Goal: Task Accomplishment & Management: Use online tool/utility

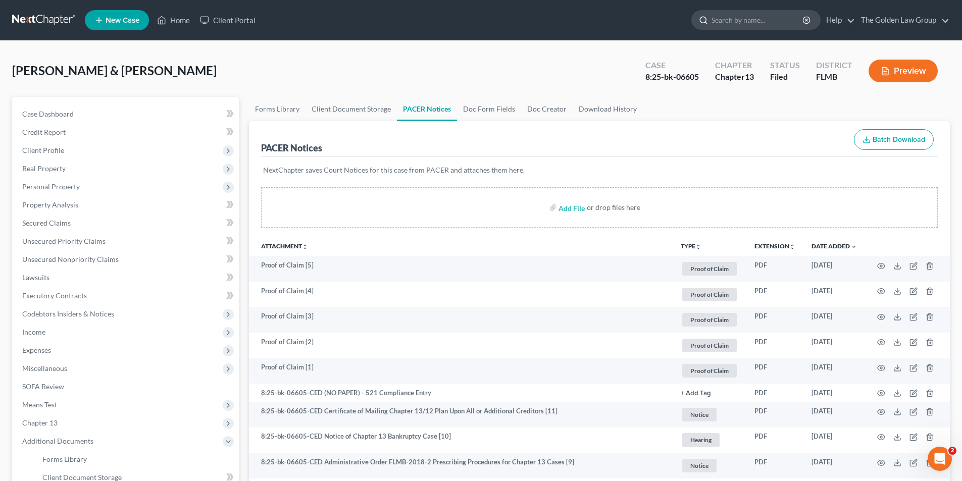
click at [760, 20] on input "search" at bounding box center [758, 20] width 92 height 19
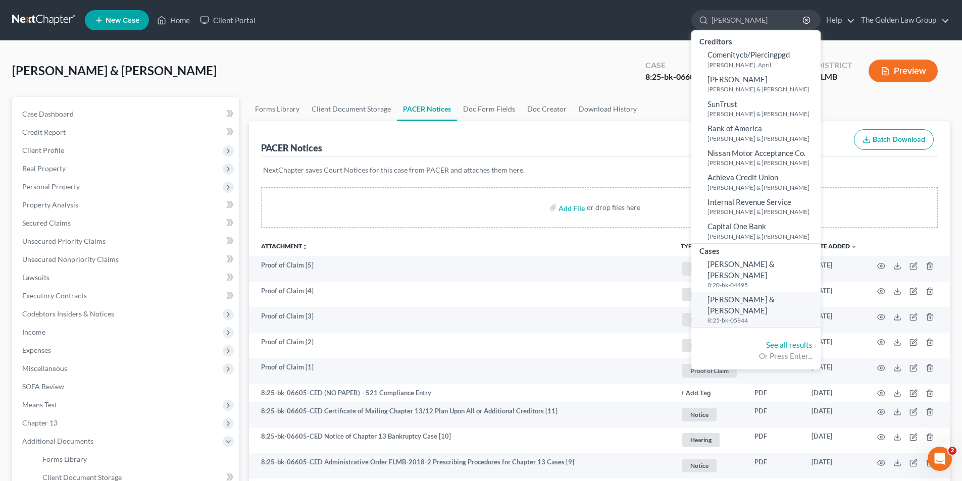
type input "[PERSON_NAME]"
click at [754, 295] on span "[PERSON_NAME] & [PERSON_NAME]" at bounding box center [740, 305] width 67 height 20
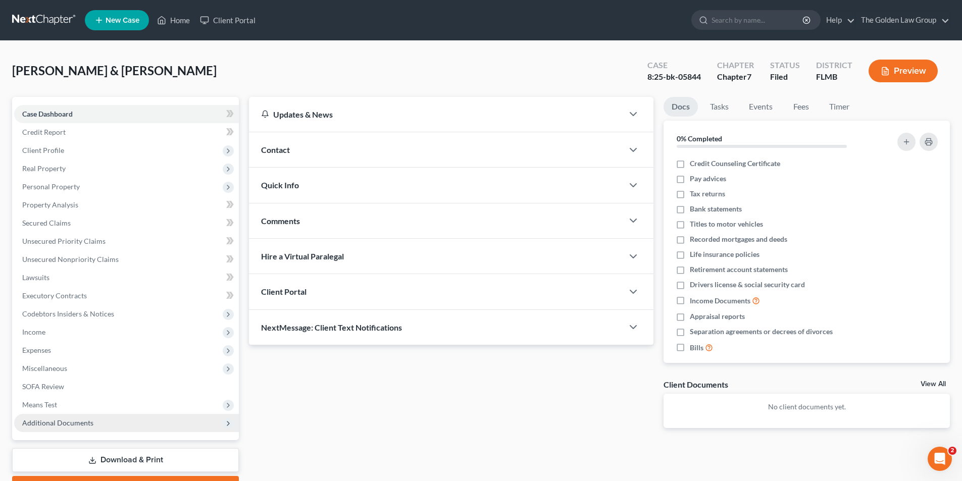
click at [58, 425] on span "Additional Documents" at bounding box center [57, 423] width 71 height 9
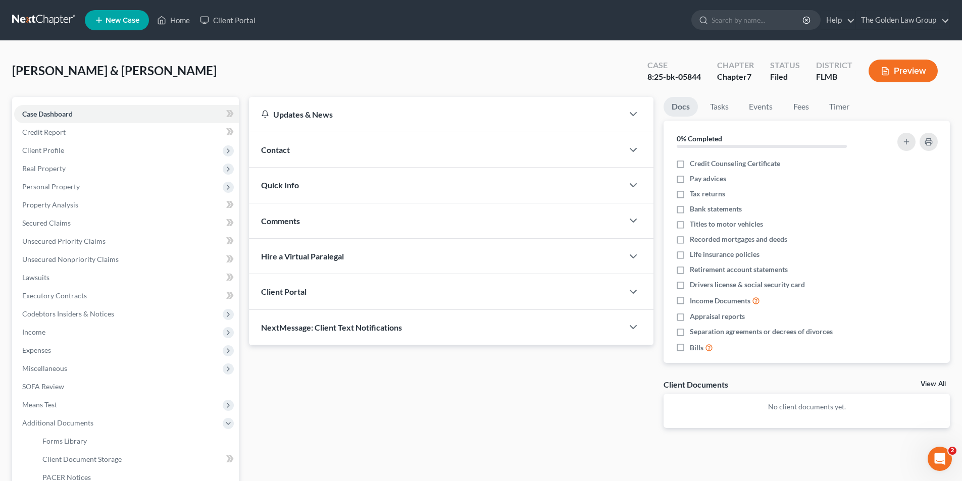
scroll to position [50, 0]
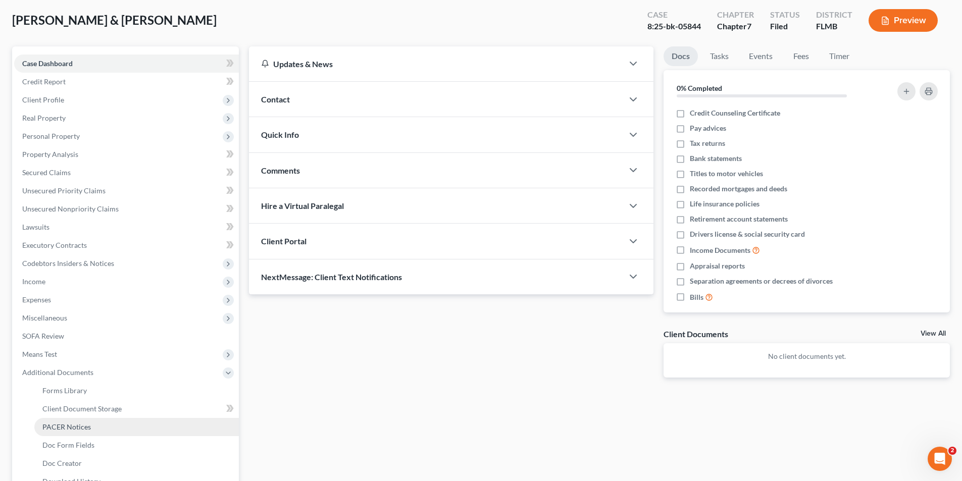
click at [63, 424] on span "PACER Notices" at bounding box center [66, 427] width 48 height 9
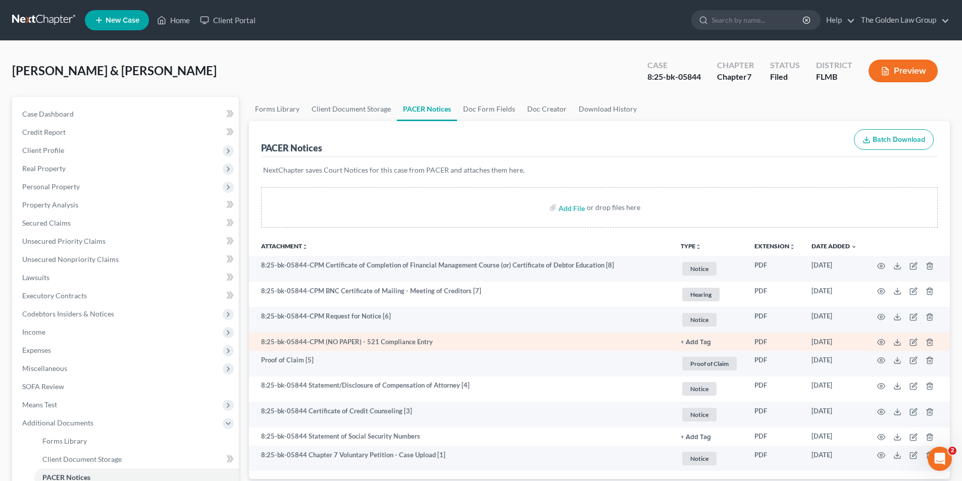
scroll to position [50, 0]
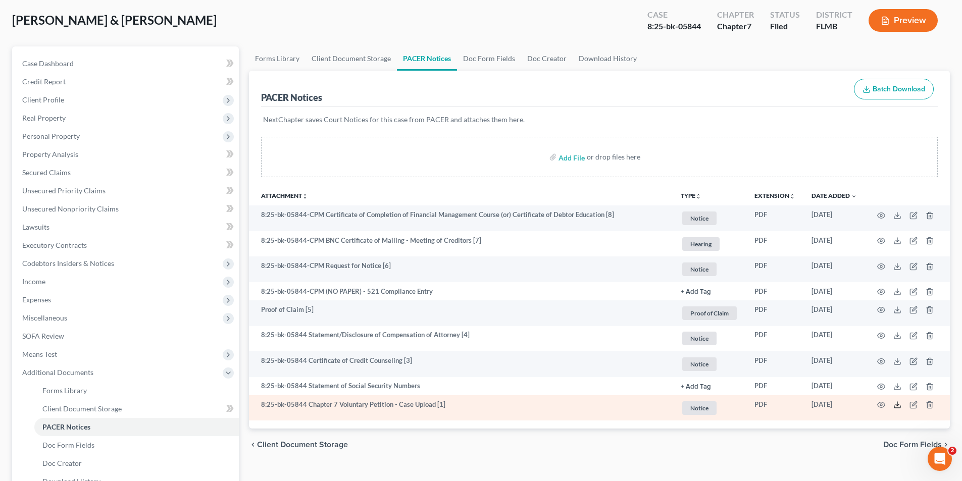
click at [896, 406] on polyline at bounding box center [898, 405] width 4 height 2
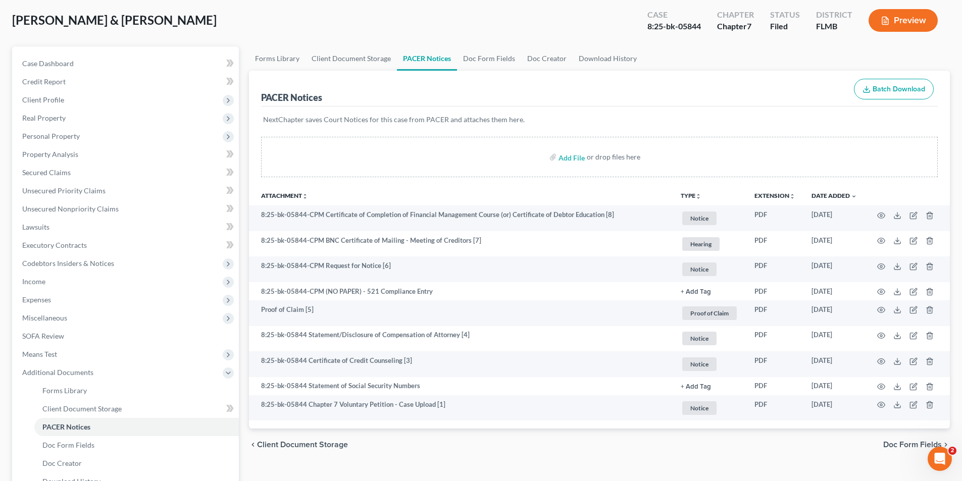
click at [916, 22] on button "Preview" at bounding box center [903, 20] width 69 height 23
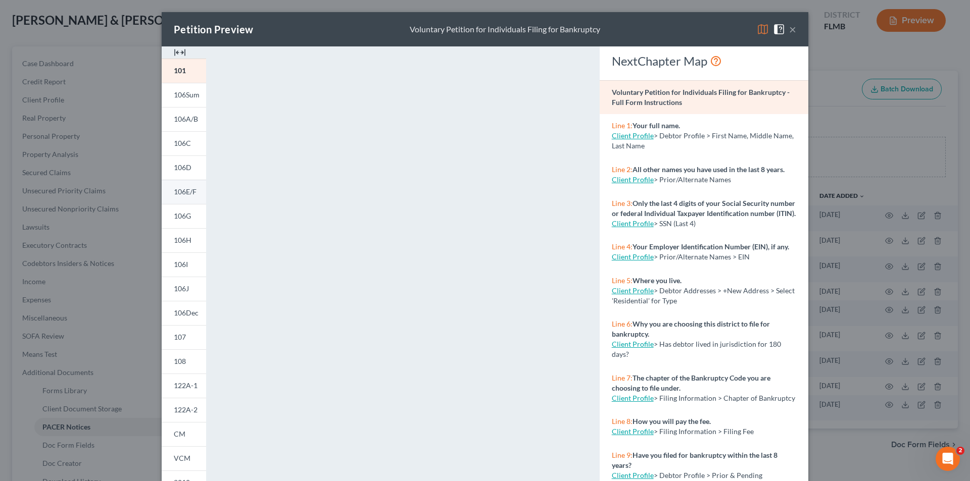
click at [185, 191] on span "106E/F" at bounding box center [185, 191] width 23 height 9
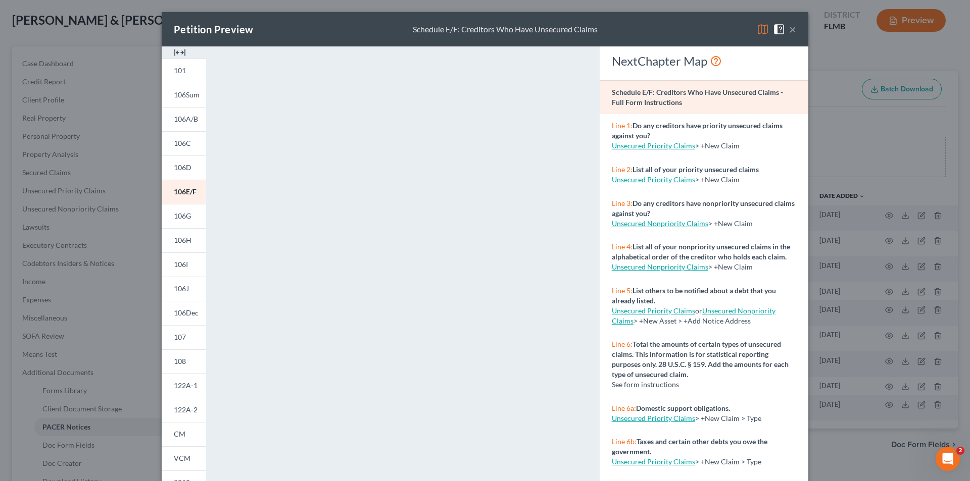
click at [110, 161] on div "Petition Preview Schedule E/F: Creditors Who Have Unsecured Claims × 101 106Sum…" at bounding box center [485, 240] width 970 height 481
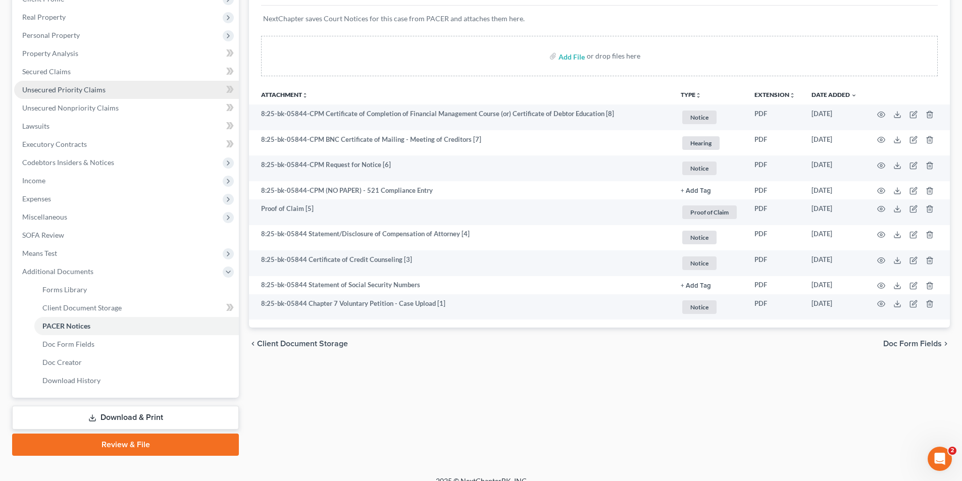
scroll to position [0, 0]
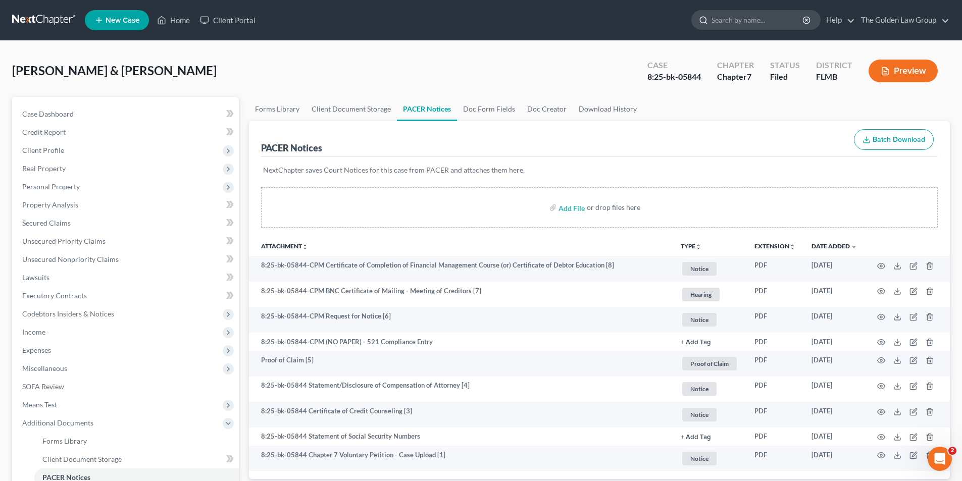
click at [738, 15] on input "search" at bounding box center [758, 20] width 92 height 19
click at [179, 19] on link "Home" at bounding box center [173, 20] width 43 height 18
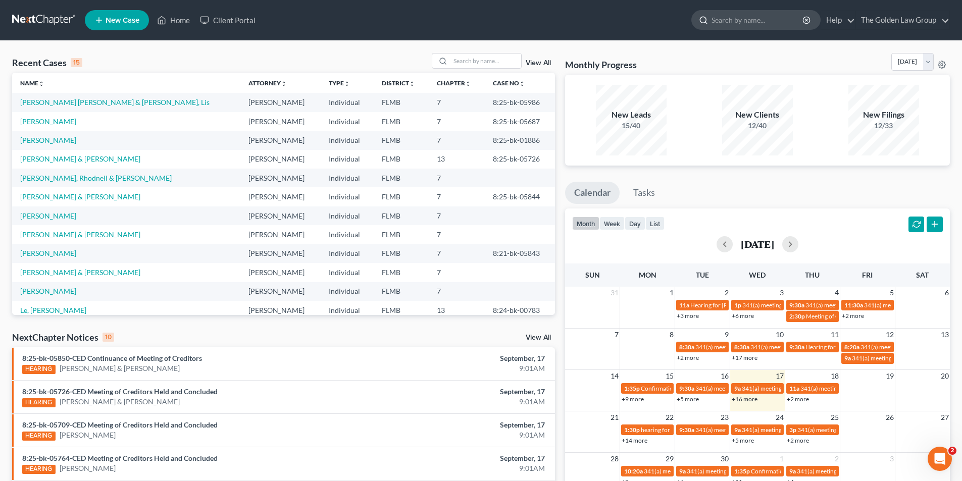
click at [722, 21] on input "search" at bounding box center [758, 20] width 92 height 19
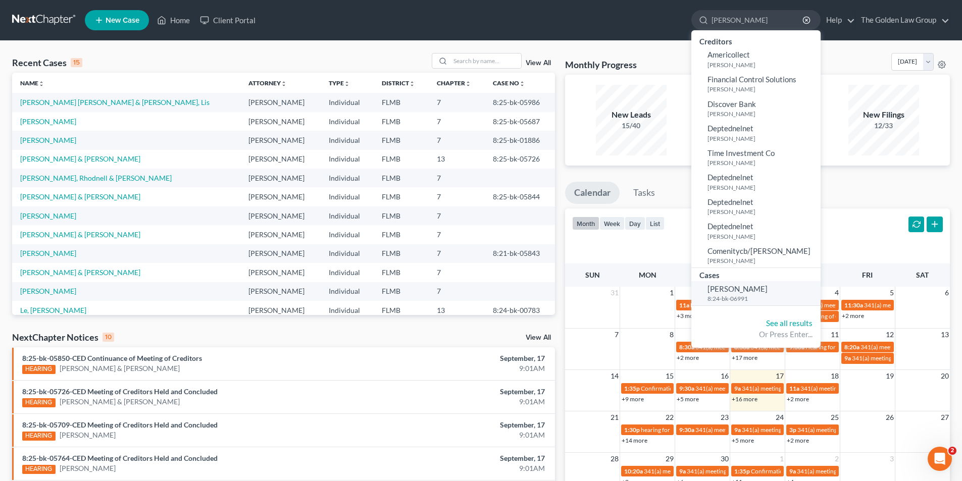
type input "[PERSON_NAME]"
click at [747, 287] on span "[PERSON_NAME]" at bounding box center [737, 288] width 60 height 9
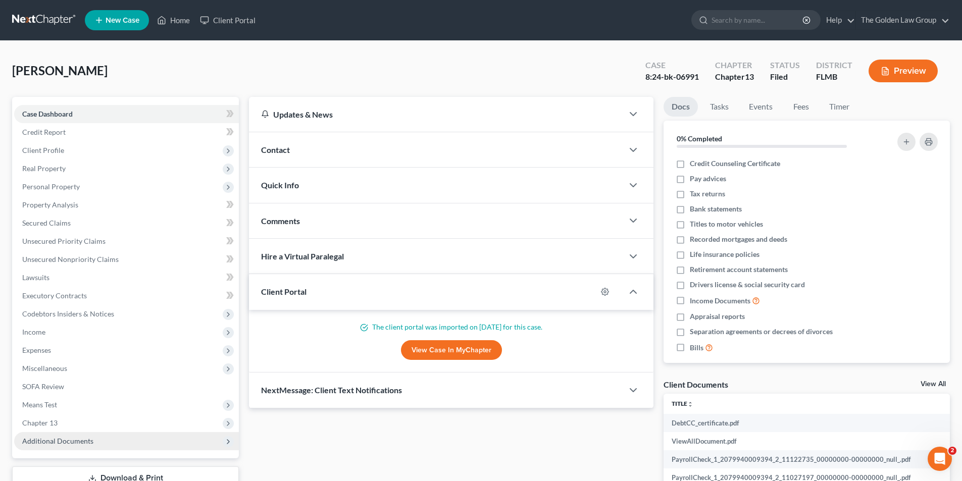
click at [65, 438] on span "Additional Documents" at bounding box center [57, 441] width 71 height 9
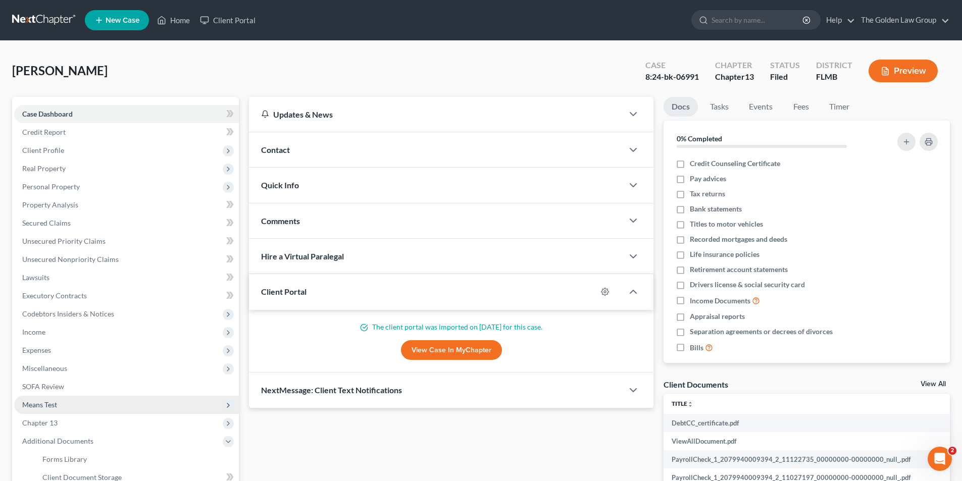
scroll to position [101, 0]
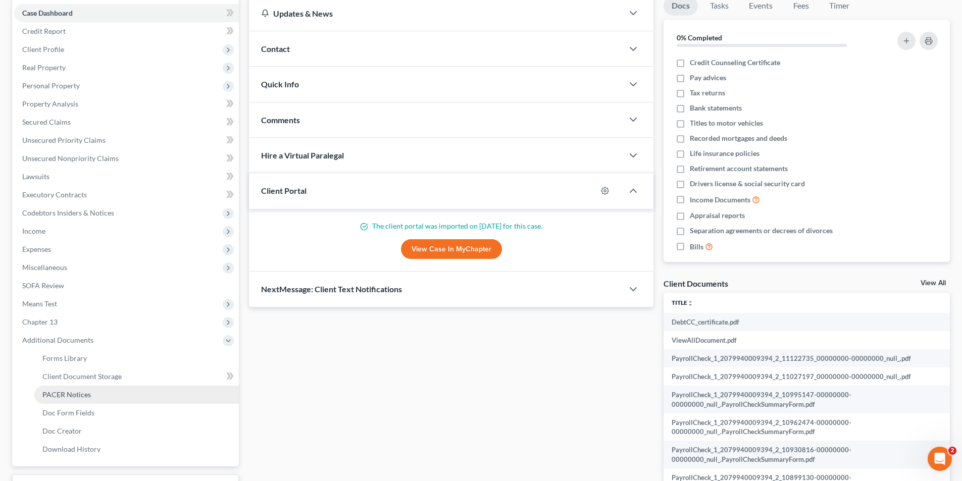
click at [67, 393] on span "PACER Notices" at bounding box center [66, 394] width 48 height 9
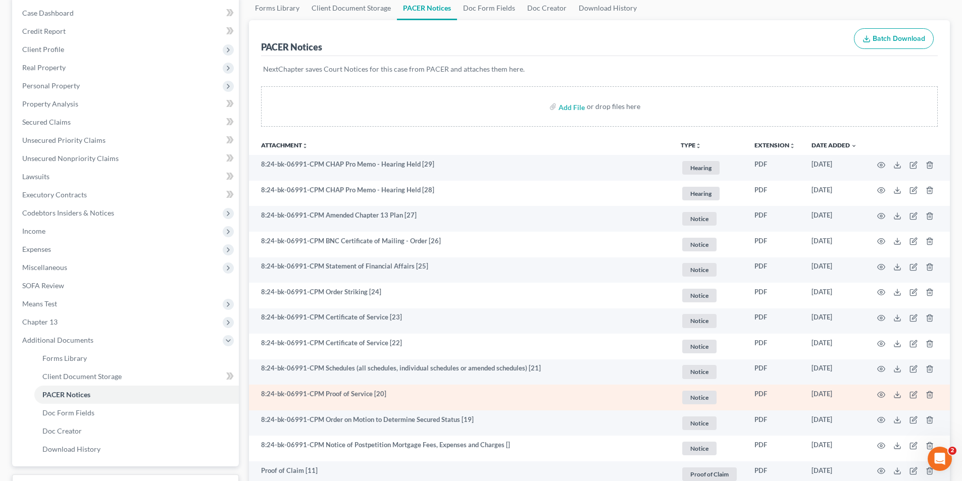
scroll to position [151, 0]
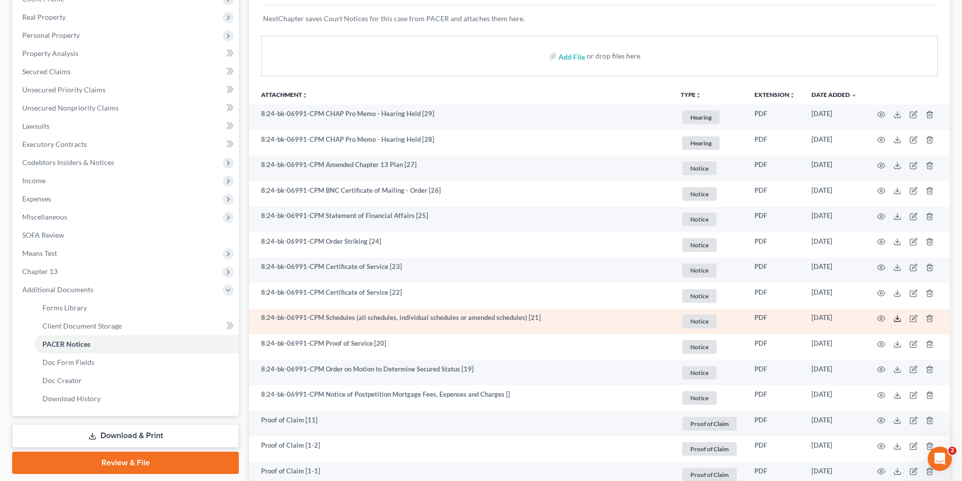
click at [896, 317] on icon at bounding box center [897, 319] width 8 height 8
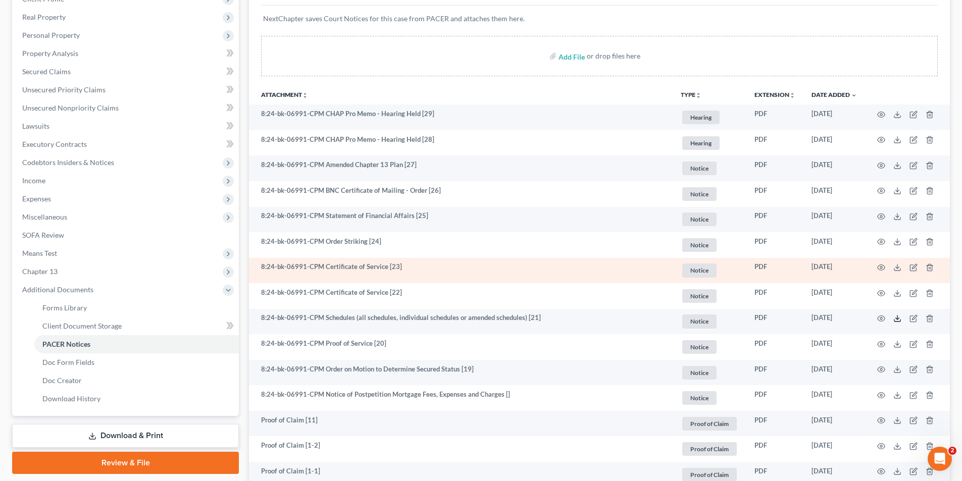
scroll to position [0, 0]
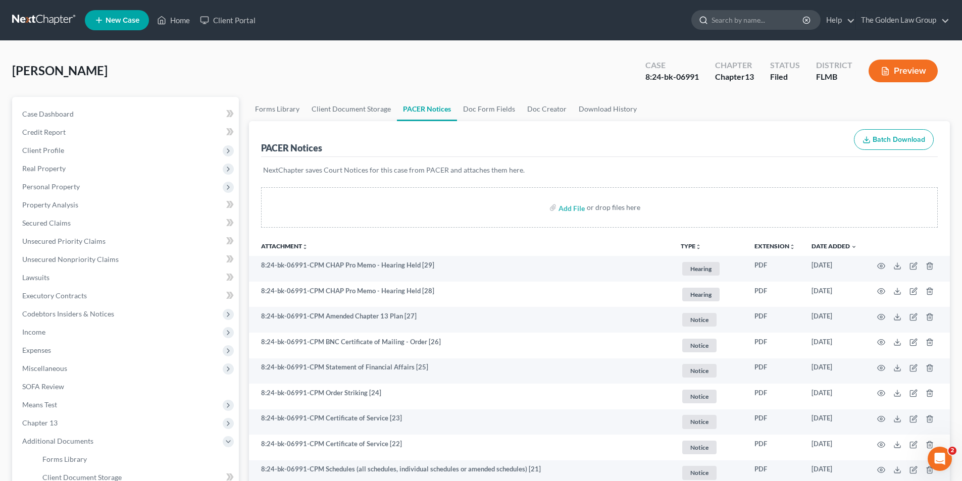
click at [750, 17] on input "search" at bounding box center [758, 20] width 92 height 19
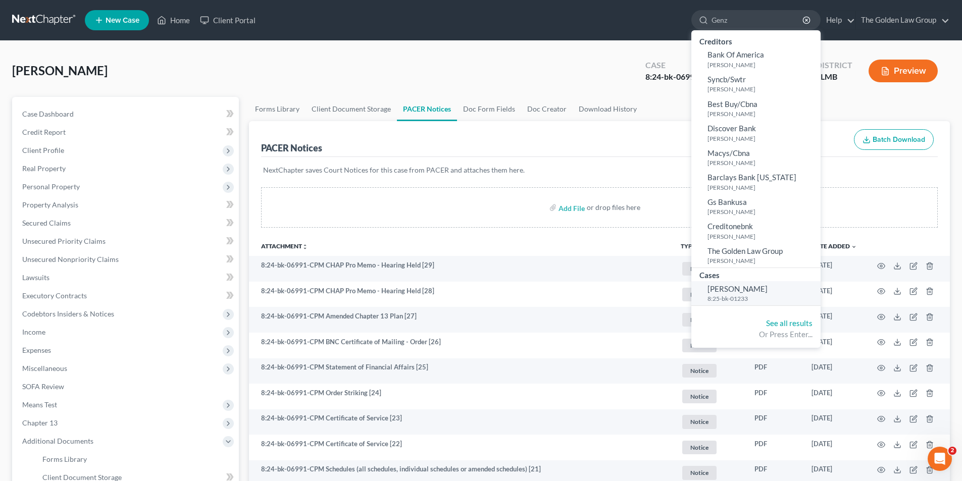
type input "Genz"
click at [741, 286] on span "[PERSON_NAME]" at bounding box center [737, 288] width 60 height 9
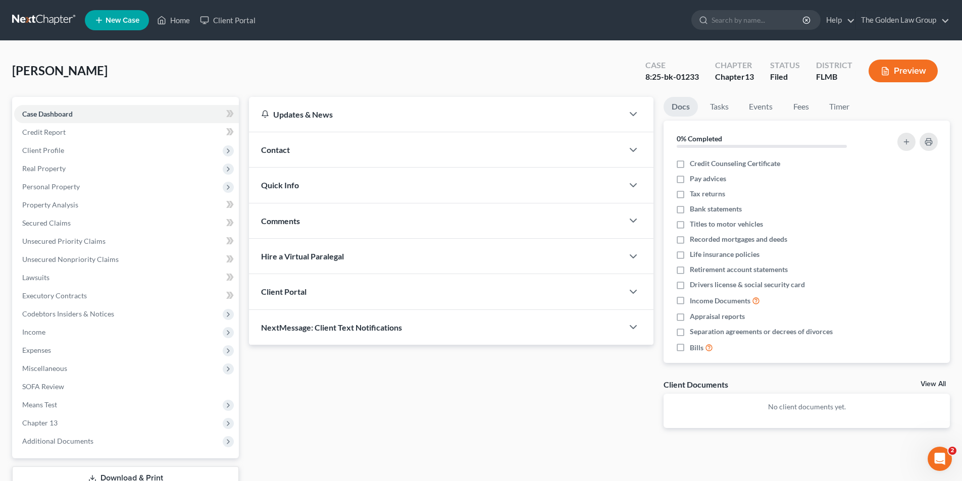
click at [896, 71] on button "Preview" at bounding box center [903, 71] width 69 height 23
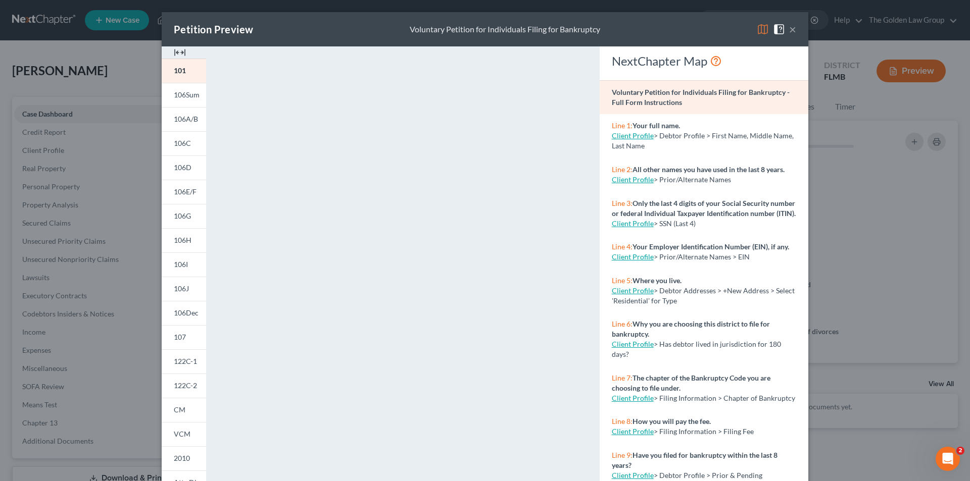
click at [35, 272] on div "Petition Preview Voluntary Petition for Individuals Filing for Bankruptcy × 101…" at bounding box center [485, 240] width 970 height 481
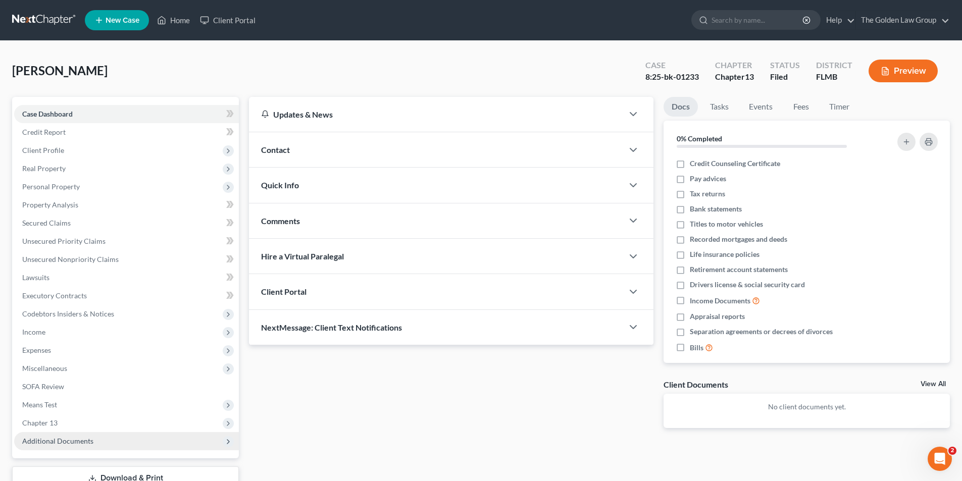
click at [67, 439] on span "Additional Documents" at bounding box center [57, 441] width 71 height 9
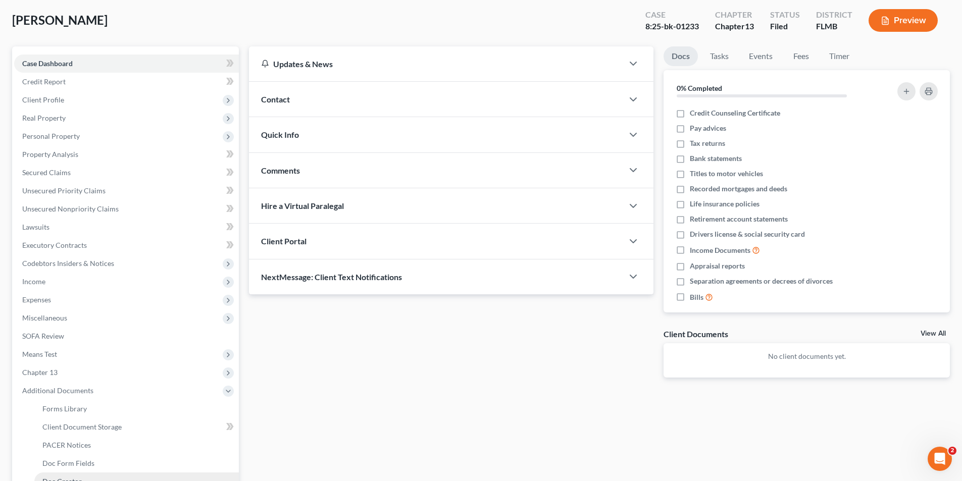
scroll to position [101, 0]
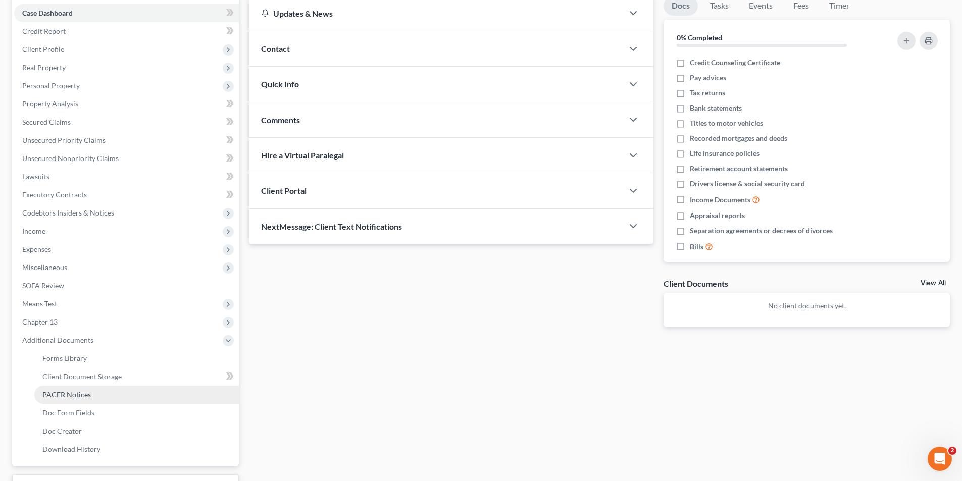
click at [83, 393] on span "PACER Notices" at bounding box center [66, 394] width 48 height 9
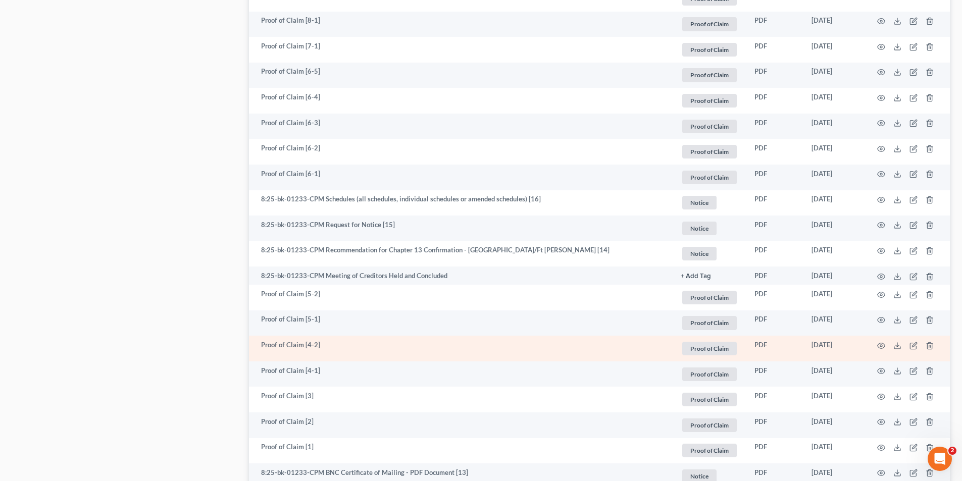
scroll to position [1010, 0]
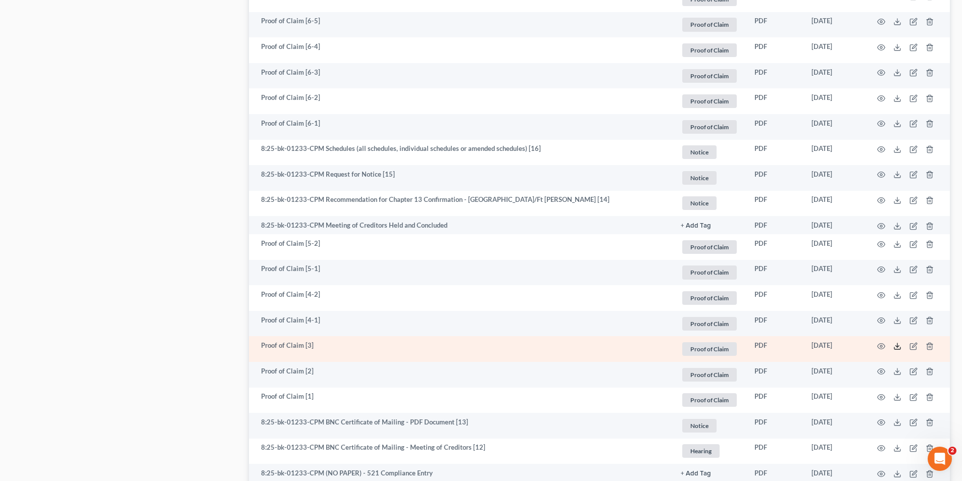
click at [896, 344] on icon at bounding box center [897, 346] width 8 height 8
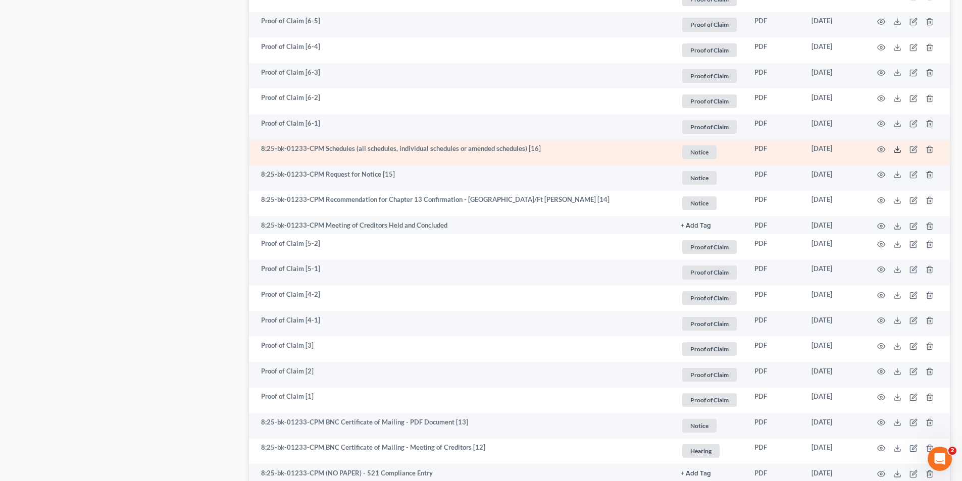
click at [895, 148] on icon at bounding box center [897, 149] width 8 height 8
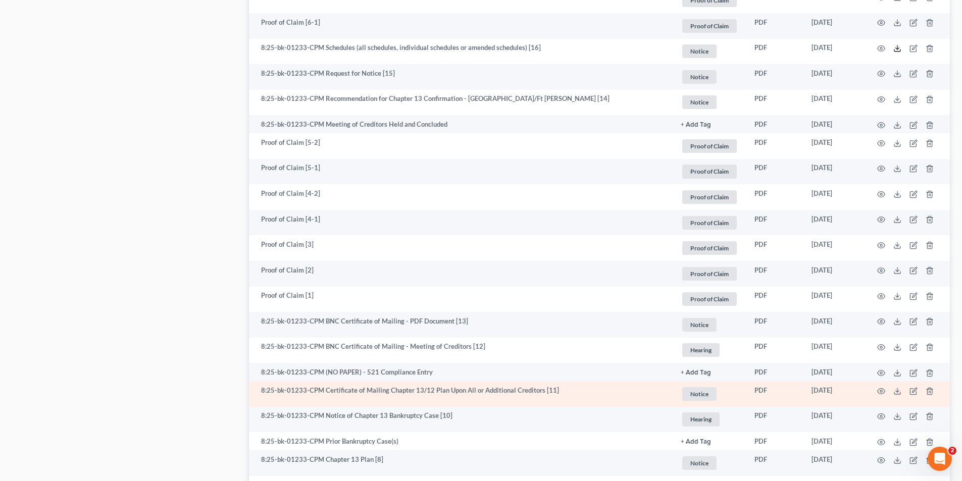
scroll to position [1161, 0]
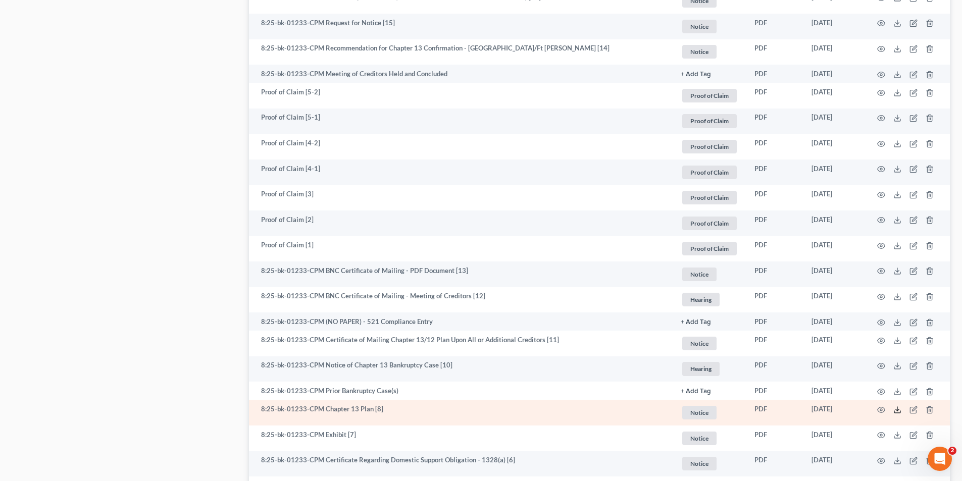
click at [899, 411] on icon at bounding box center [897, 410] width 8 height 8
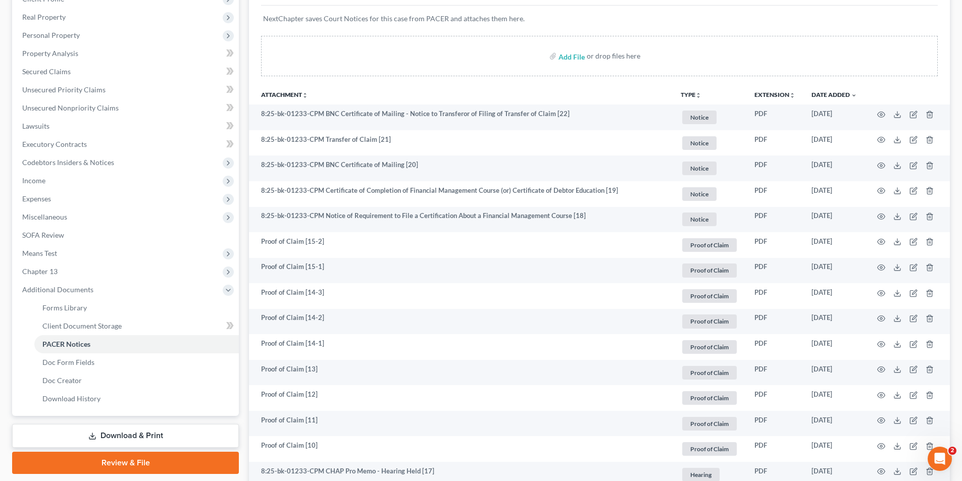
scroll to position [0, 0]
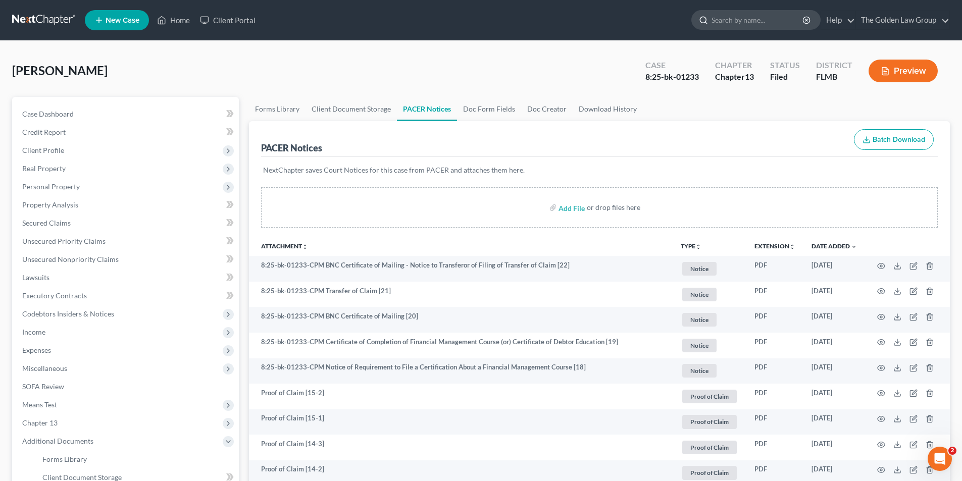
click at [753, 17] on input "search" at bounding box center [758, 20] width 92 height 19
type input "[PERSON_NAME]"
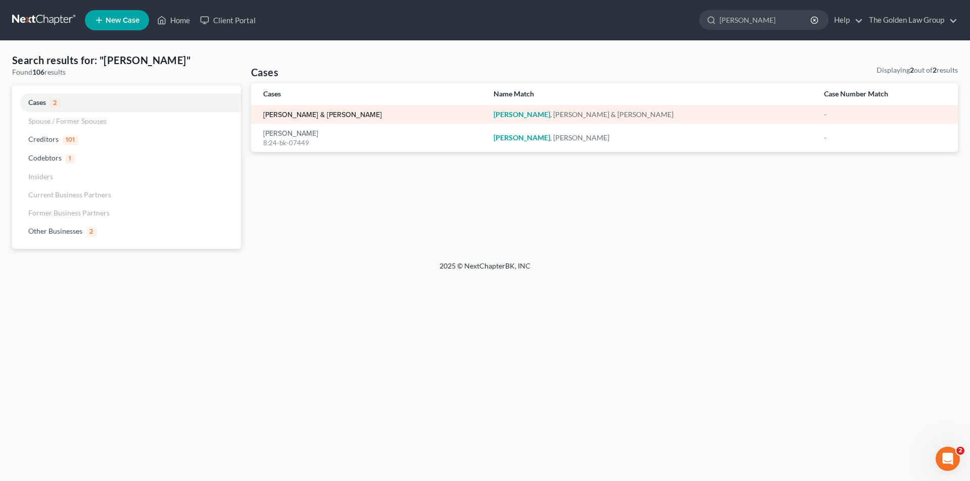
click at [304, 114] on link "[PERSON_NAME] & [PERSON_NAME]" at bounding box center [322, 115] width 119 height 7
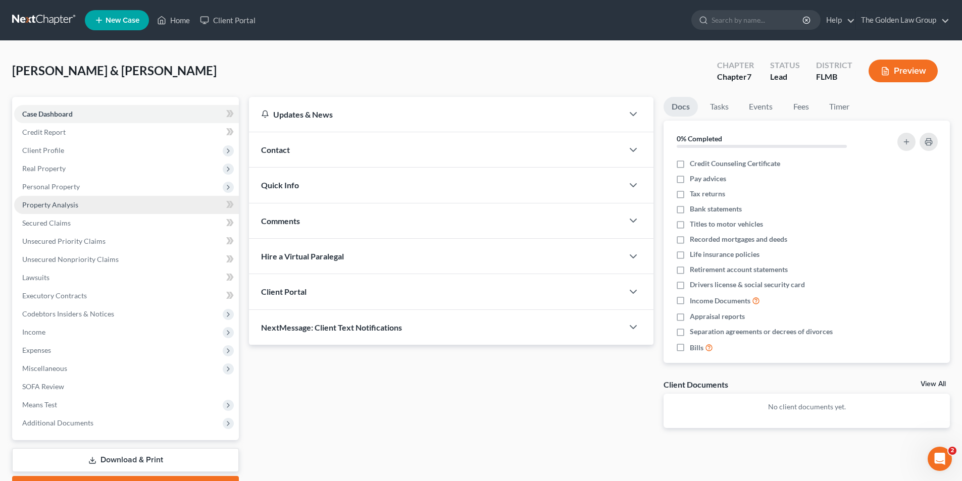
click at [48, 203] on span "Property Analysis" at bounding box center [50, 204] width 56 height 9
